Goal: Navigation & Orientation: Find specific page/section

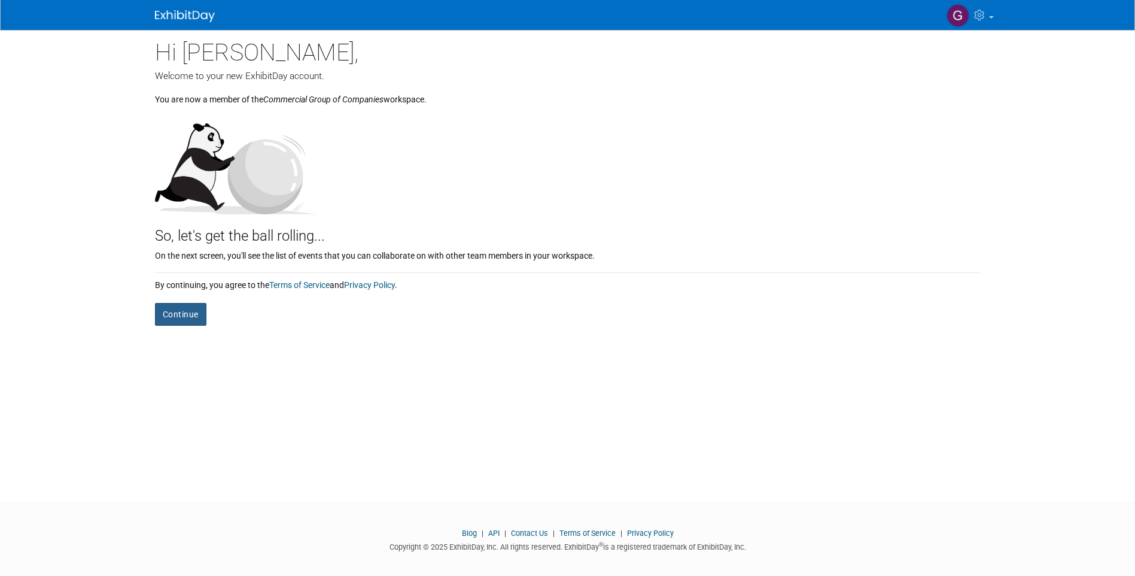
click at [182, 317] on button "Continue" at bounding box center [180, 314] width 51 height 23
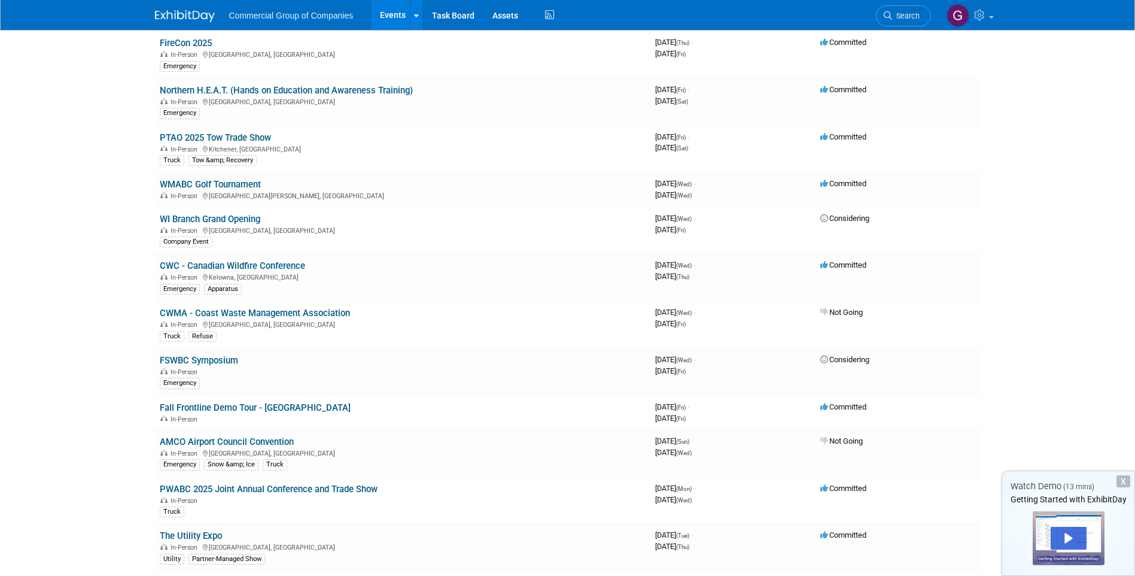
scroll to position [160, 0]
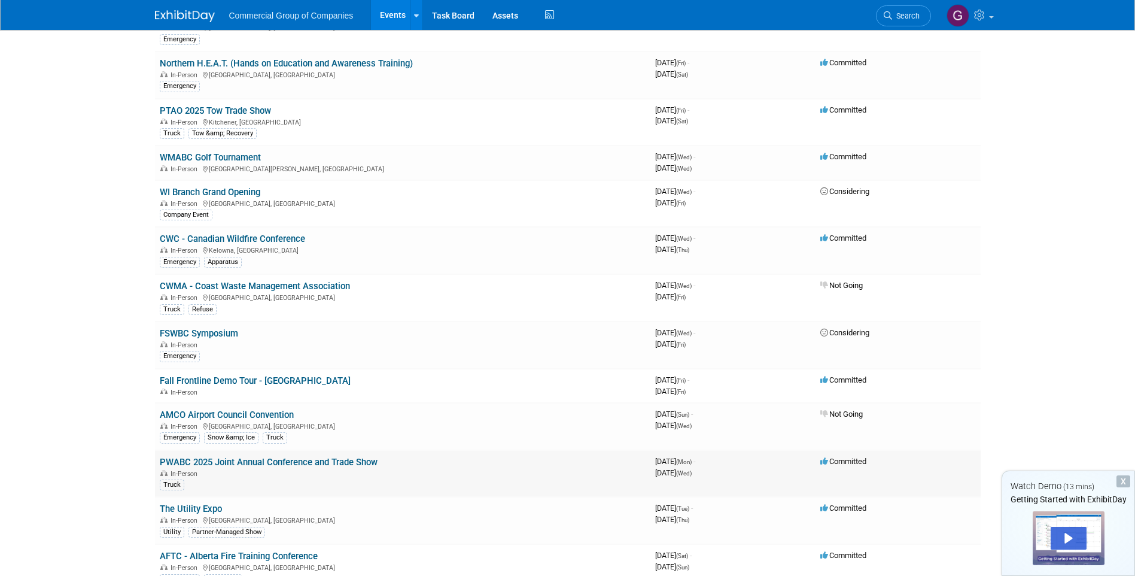
click at [211, 460] on link "PWABC 2025 Joint Annual Conference and Trade Show" at bounding box center [269, 462] width 218 height 11
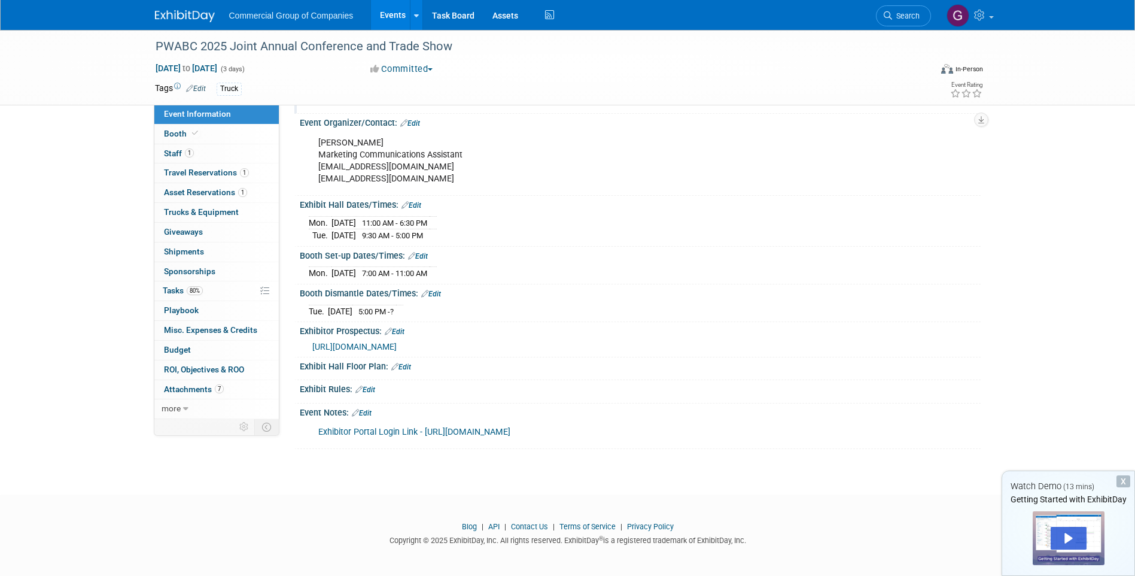
scroll to position [147, 0]
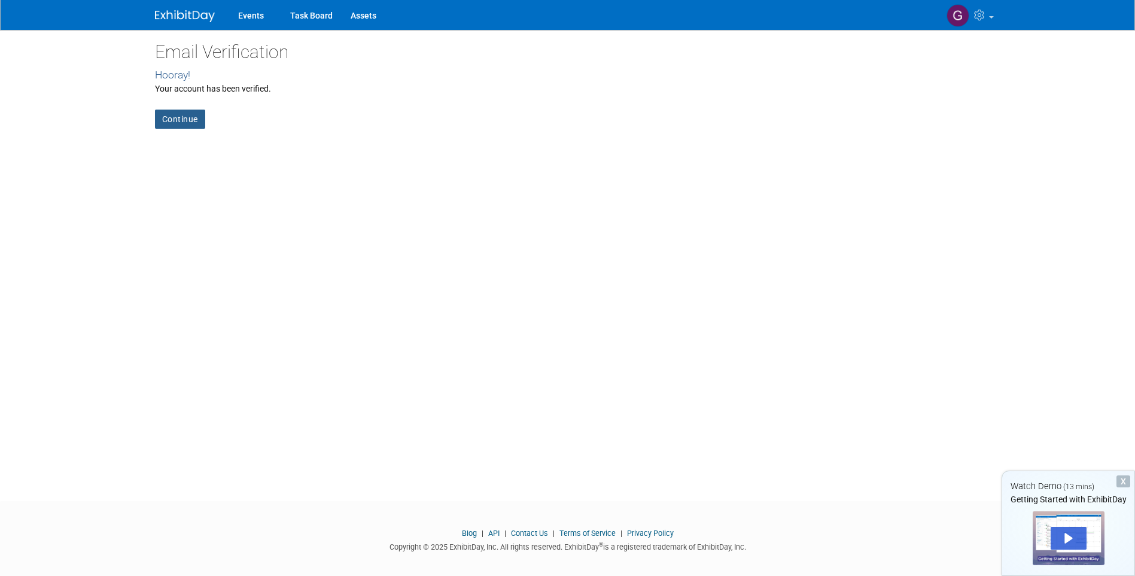
click at [163, 117] on link "Continue" at bounding box center [180, 119] width 50 height 19
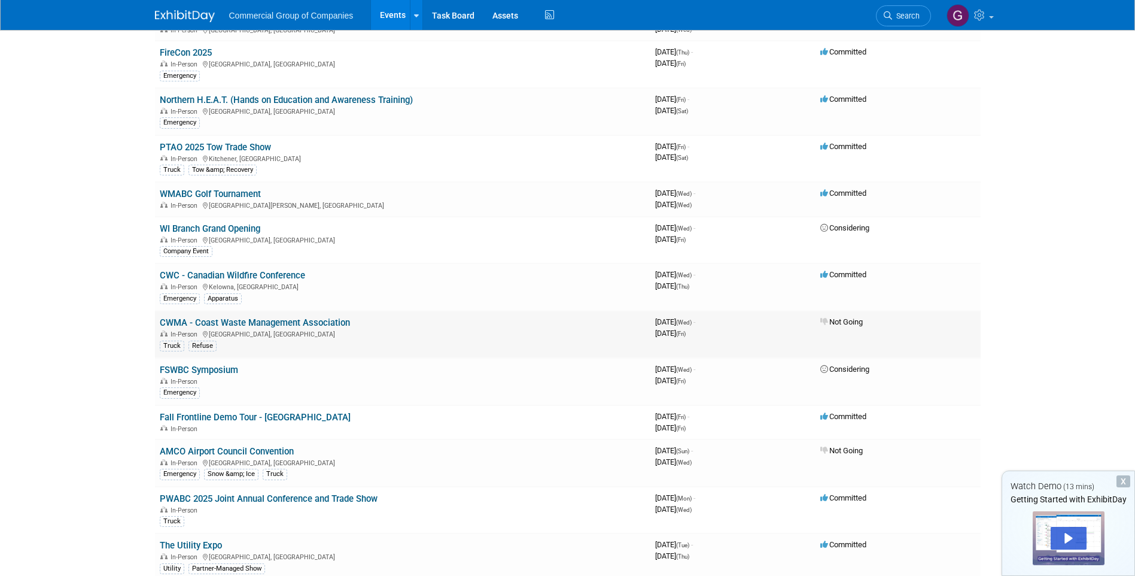
scroll to position [160, 0]
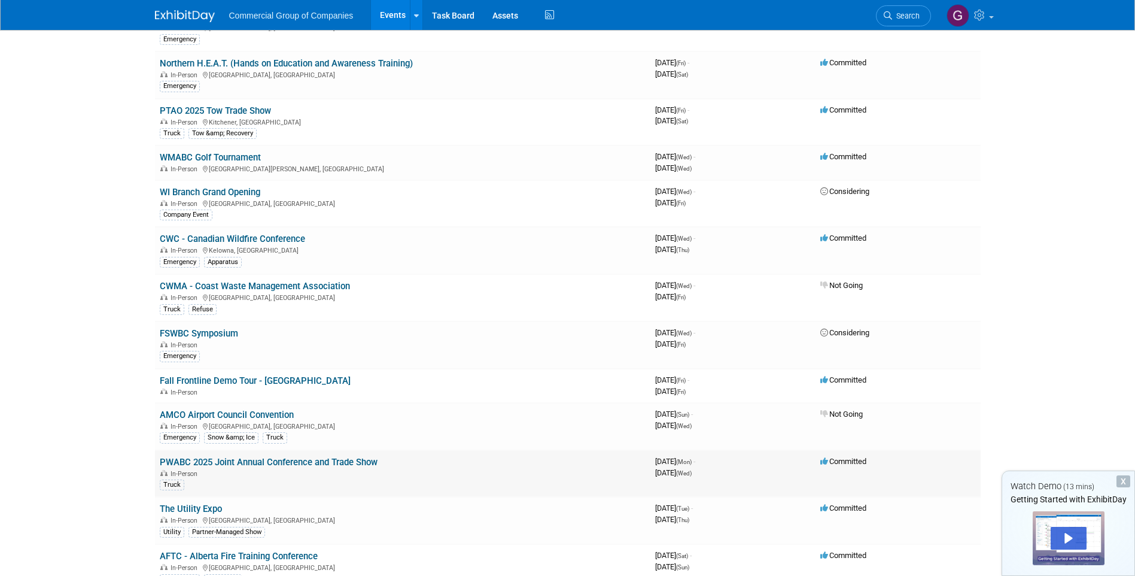
click at [205, 459] on link "PWABC 2025 Joint Annual Conference and Trade Show" at bounding box center [269, 462] width 218 height 11
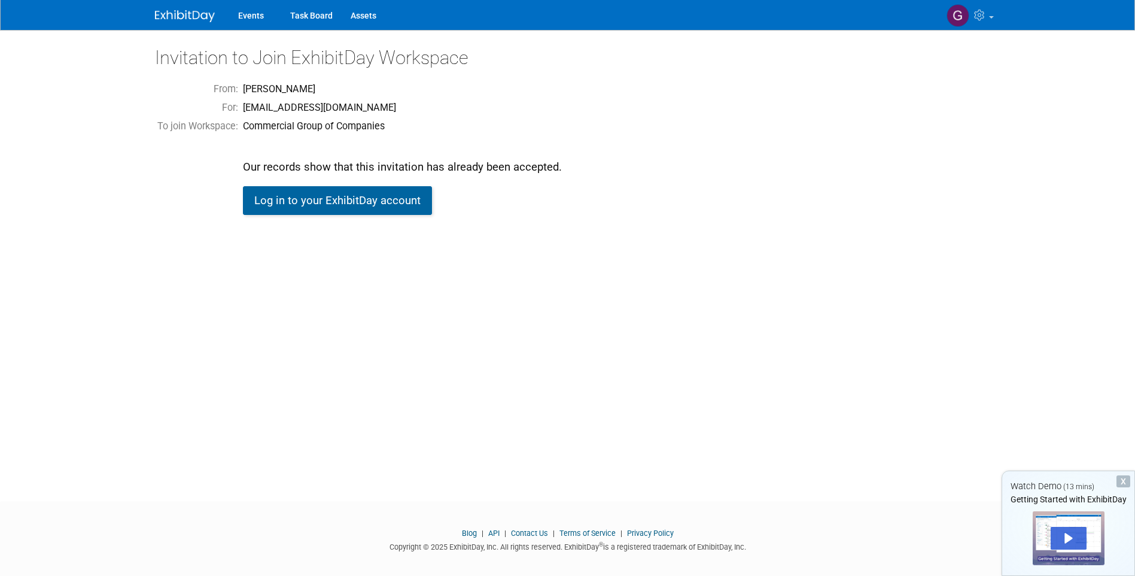
click at [369, 202] on link "Log in to your ExhibitDay account" at bounding box center [337, 200] width 189 height 29
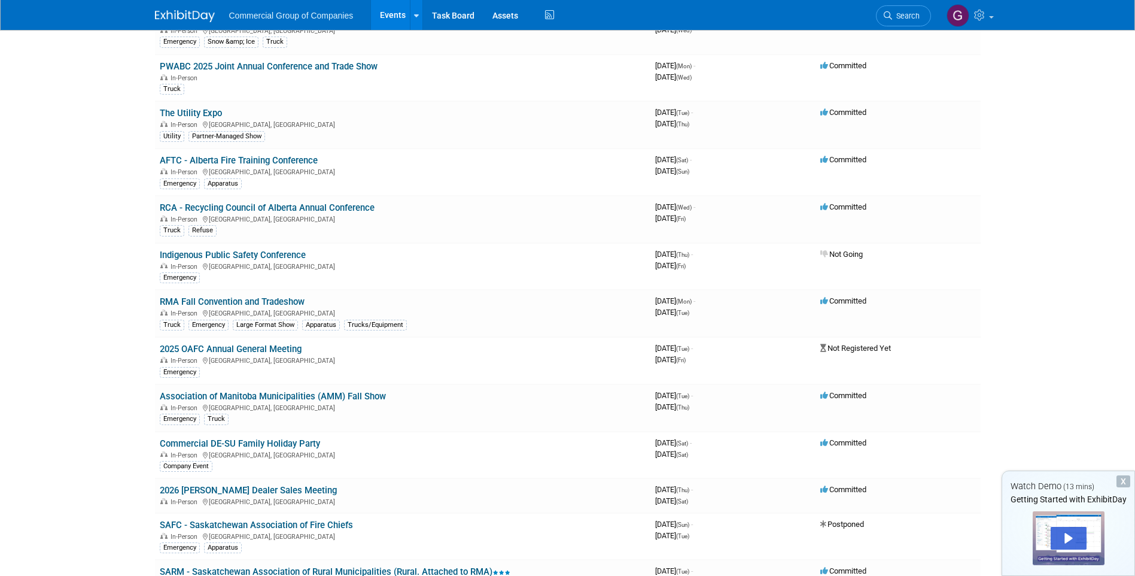
scroll to position [558, 0]
click at [1065, 537] on div "Play" at bounding box center [1069, 538] width 36 height 23
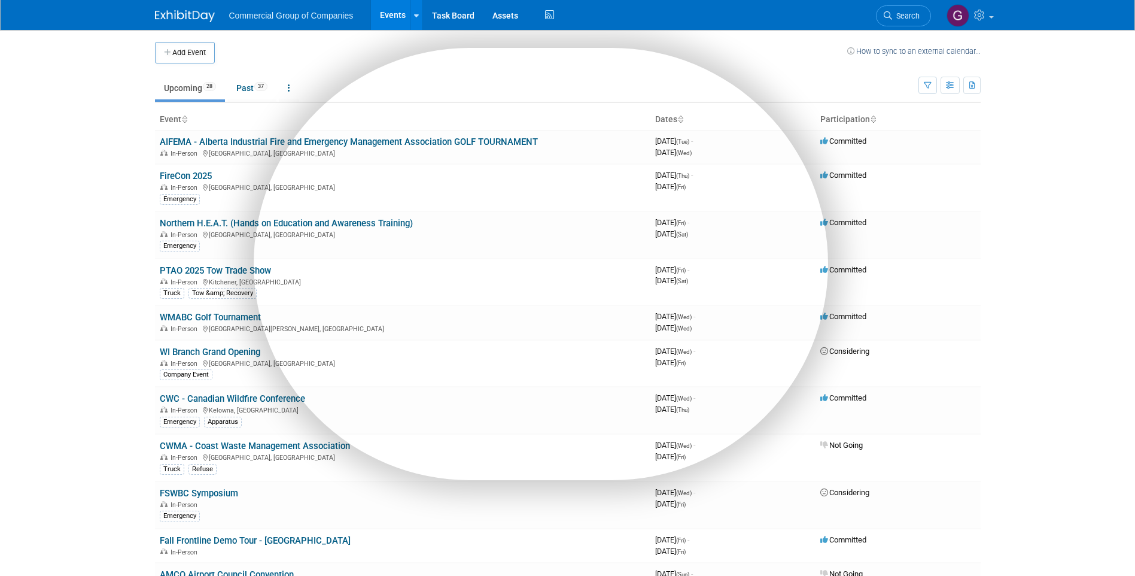
scroll to position [0, 0]
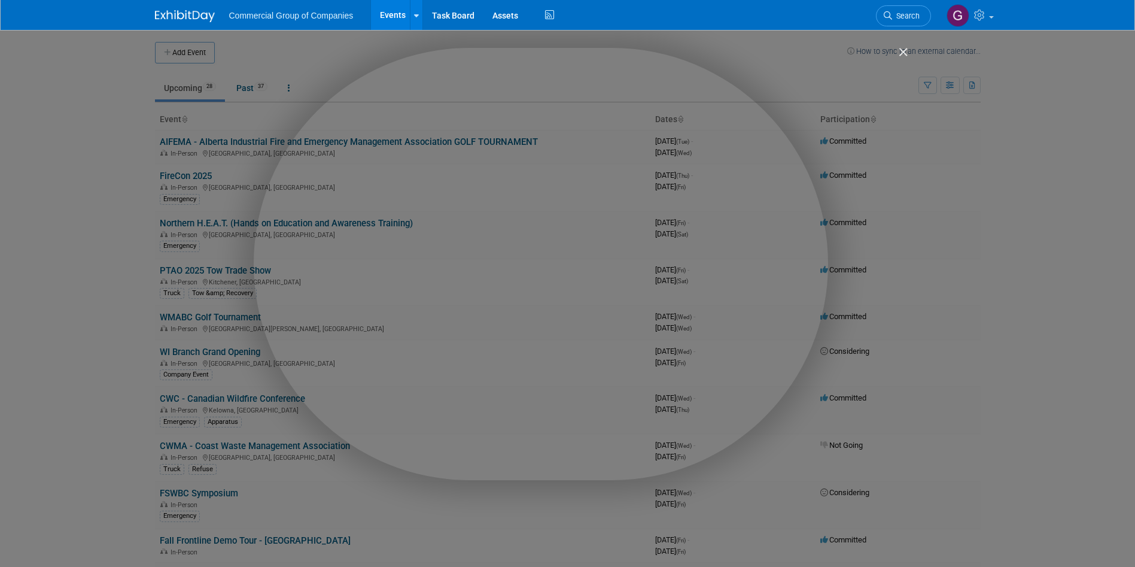
click at [903, 48] on img "Close" at bounding box center [898, 57] width 20 height 20
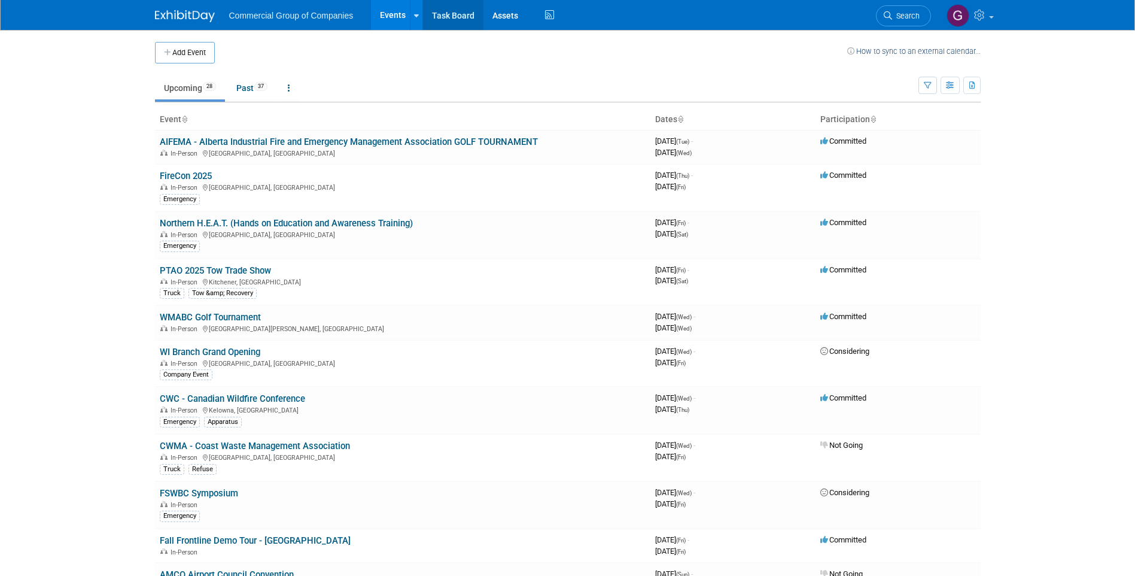
click at [447, 14] on link "Task Board" at bounding box center [453, 15] width 60 height 30
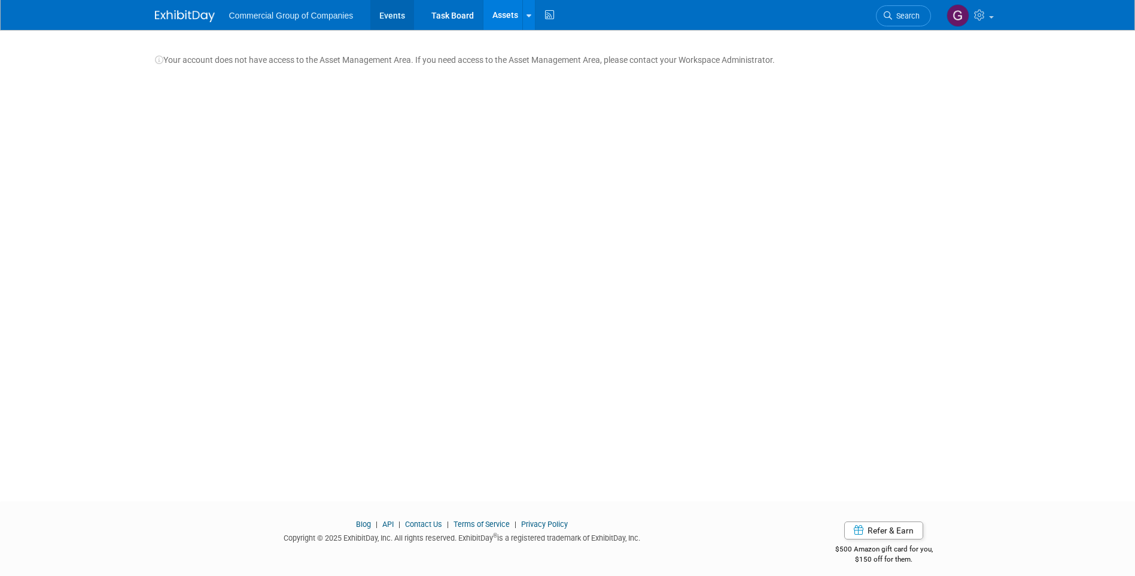
click at [397, 19] on link "Events" at bounding box center [392, 15] width 44 height 30
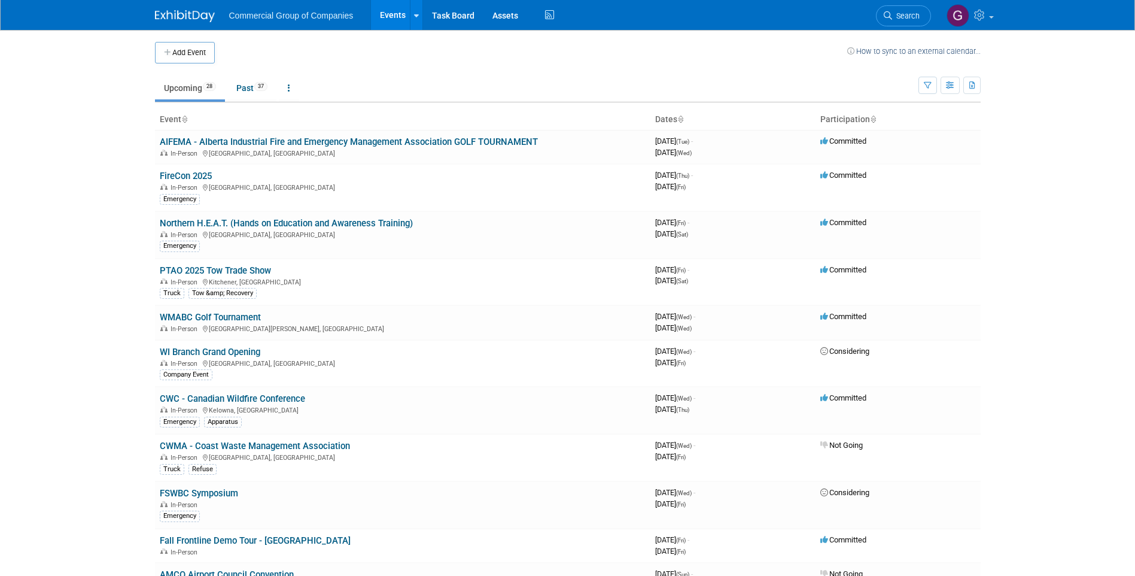
click at [997, 196] on body "Commercial Group of Companies Events Add Event Bulk Upload Events Shareable Eve…" at bounding box center [567, 288] width 1135 height 576
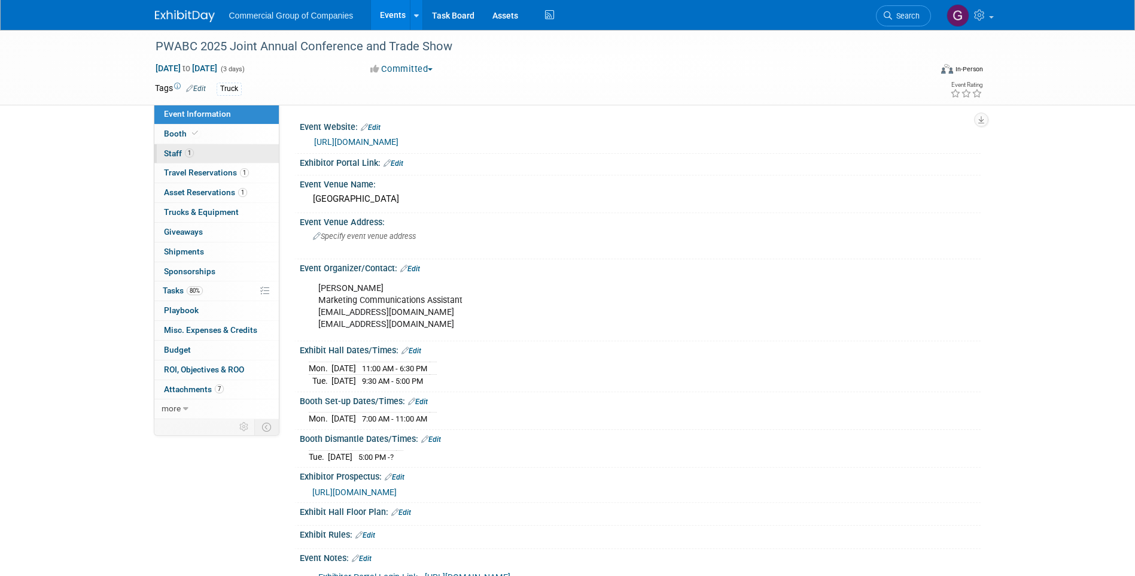
click at [176, 153] on span "Staff 1" at bounding box center [179, 153] width 30 height 10
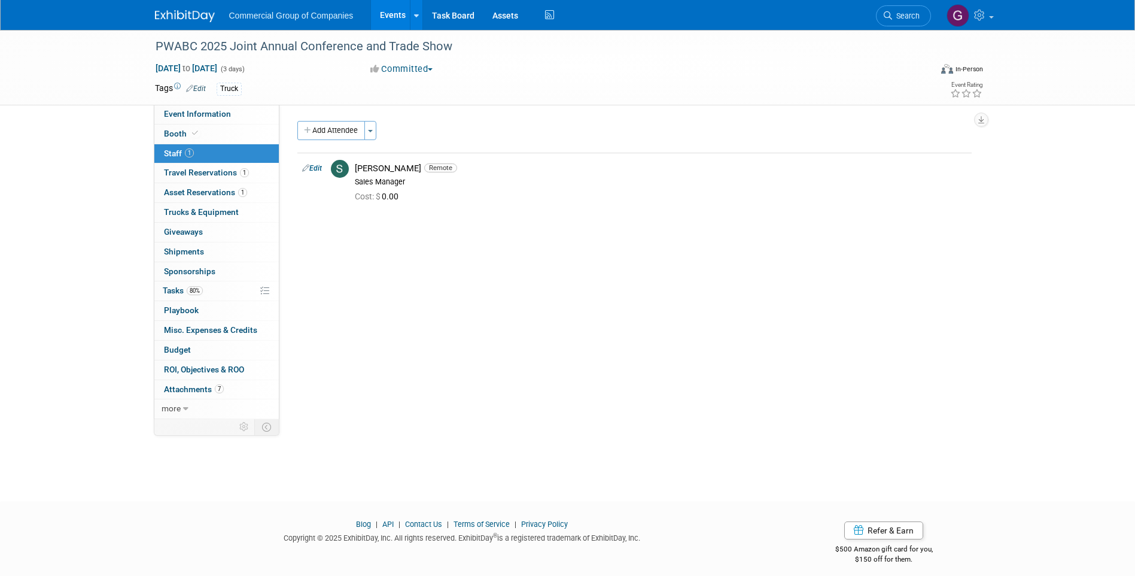
click at [373, 314] on div "Event Website: Edit [URL][DOMAIN_NAME] Exhibitor Portal Link: Edit Event Venue …" at bounding box center [629, 262] width 701 height 314
